Goal: Task Accomplishment & Management: Manage account settings

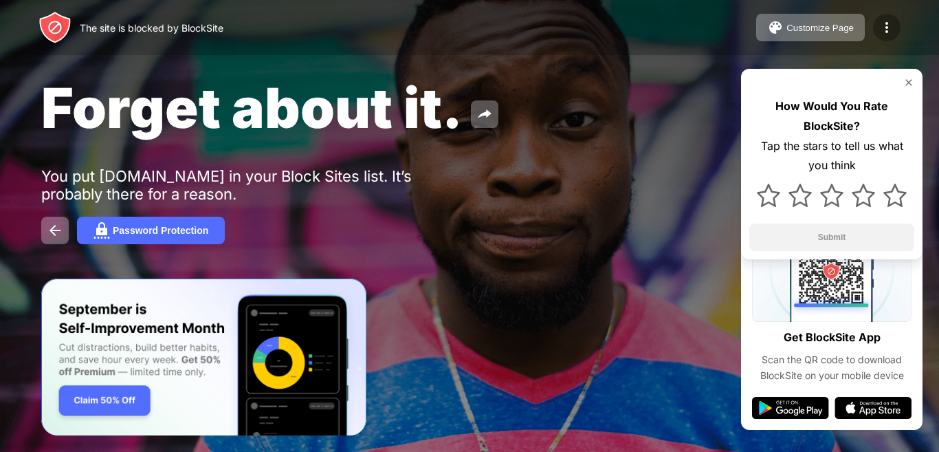
click at [885, 28] on img at bounding box center [887, 27] width 17 height 17
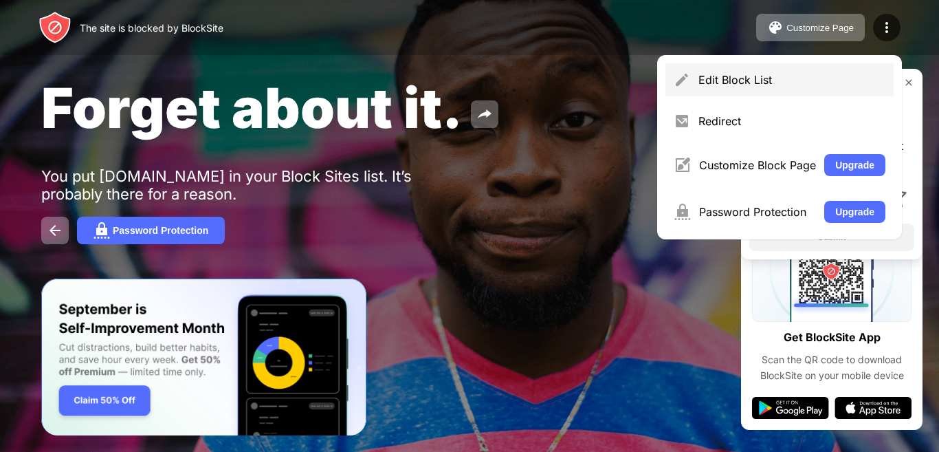
click at [682, 80] on img at bounding box center [682, 80] width 17 height 17
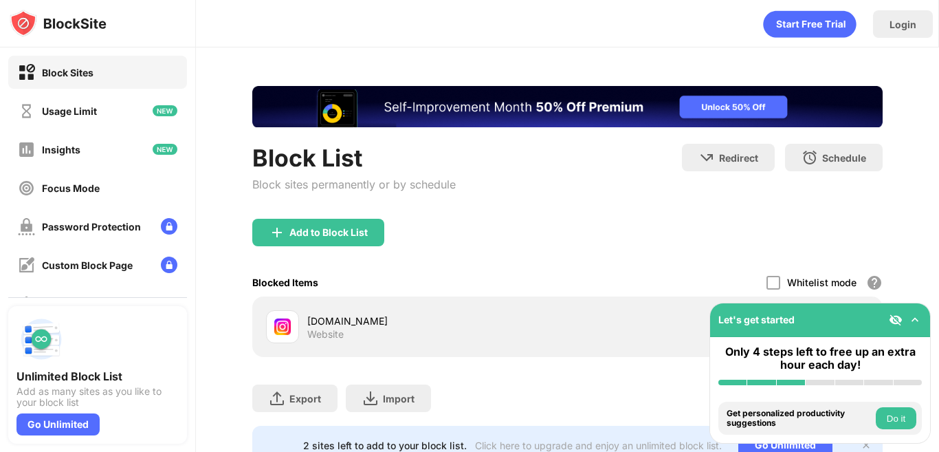
scroll to position [63, 0]
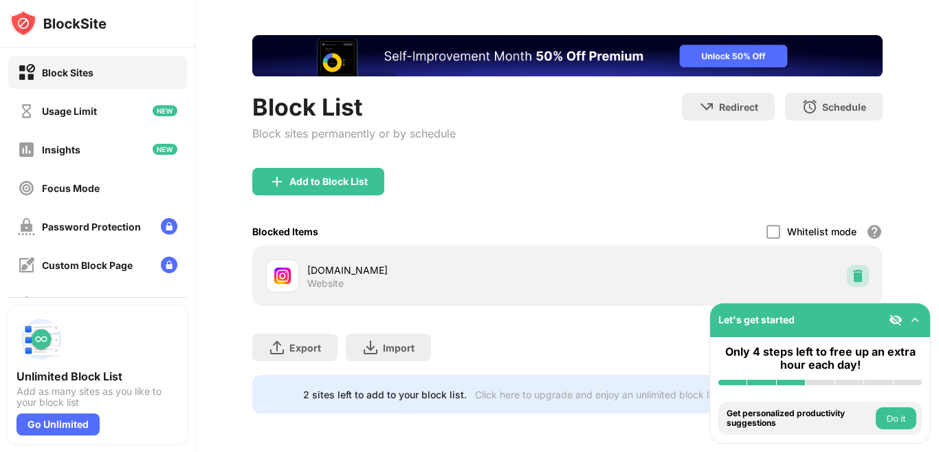
drag, startPoint x: 839, startPoint y: 267, endPoint x: 215, endPoint y: 32, distance: 667.2
click at [847, 267] on div at bounding box center [858, 276] width 22 height 22
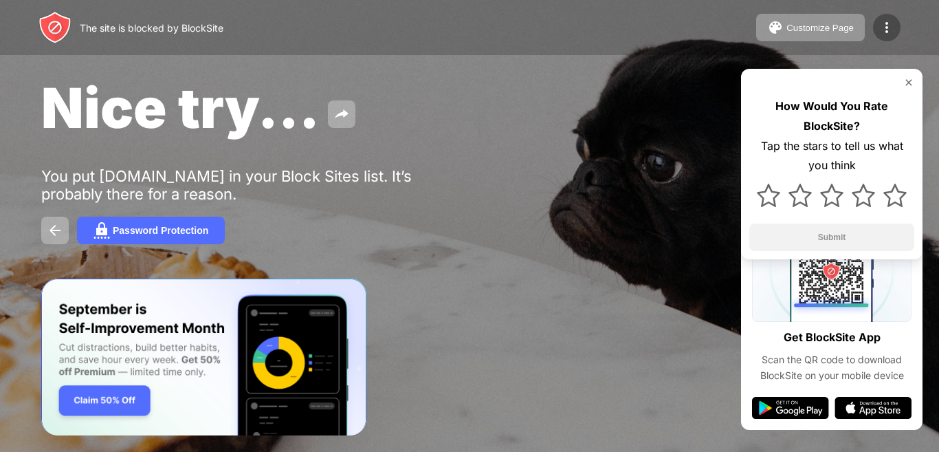
click at [888, 25] on img at bounding box center [887, 27] width 17 height 17
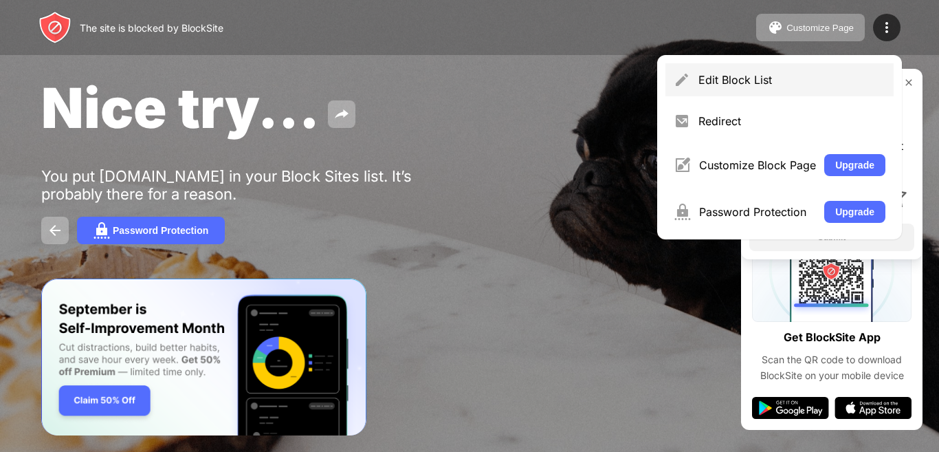
click at [695, 78] on div "Edit Block List" at bounding box center [780, 79] width 228 height 33
